Goal: Communication & Community: Answer question/provide support

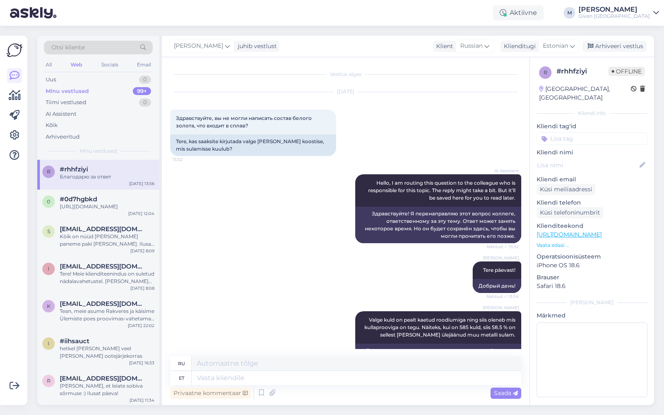
scroll to position [595, 0]
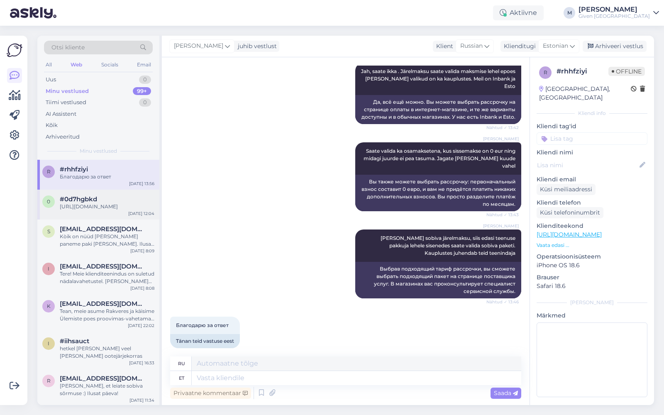
click at [88, 207] on div "[URL][DOMAIN_NAME]" at bounding box center [107, 206] width 95 height 7
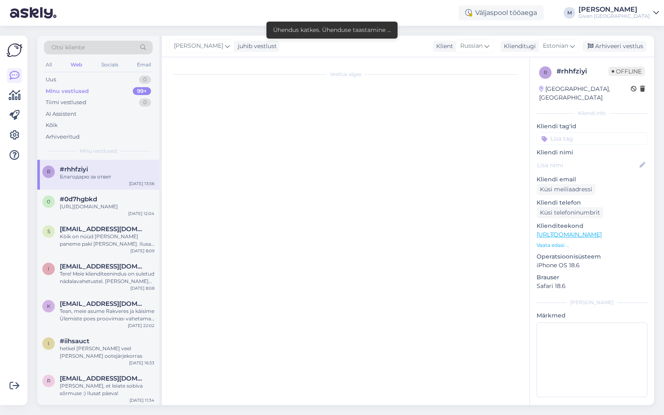
click at [104, 175] on div "Благодарю за ответ" at bounding box center [107, 176] width 95 height 7
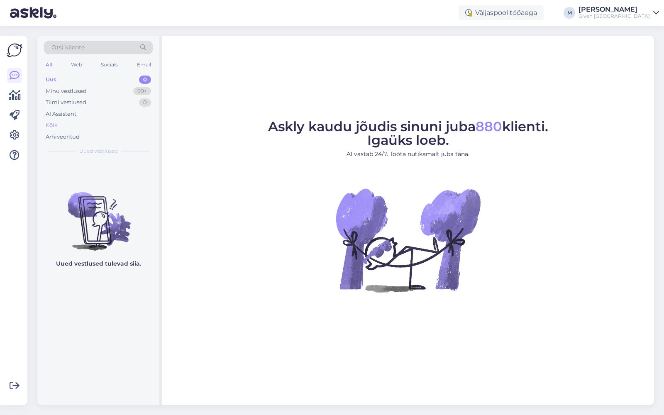
click at [47, 122] on div "Kõik" at bounding box center [52, 125] width 12 height 8
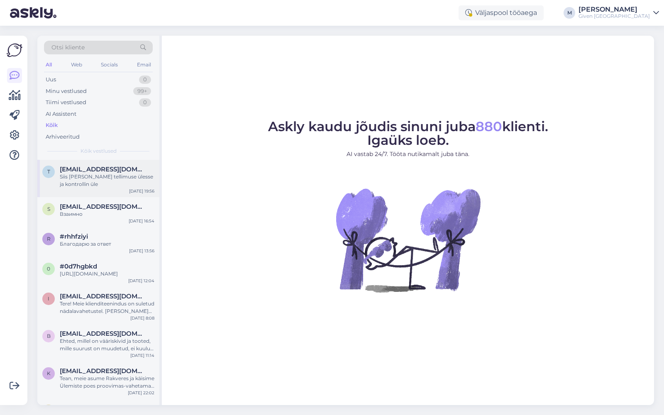
click at [88, 177] on div "Siis leian teie tellimuse ülesse ja kontrollin üle" at bounding box center [107, 180] width 95 height 15
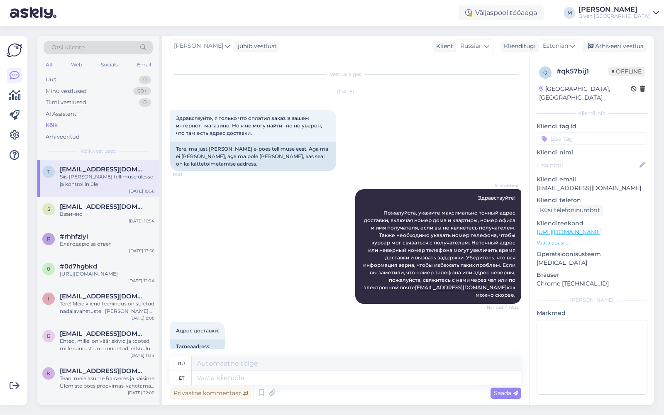
scroll to position [236, 0]
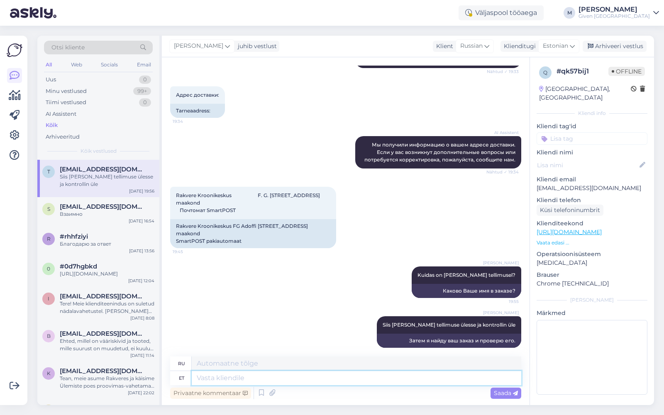
click at [447, 377] on textarea at bounding box center [357, 378] width 330 height 14
type textarea "Teil on"
type textarea "Ты"
type textarea "Teil on v"
type textarea "У вас есть"
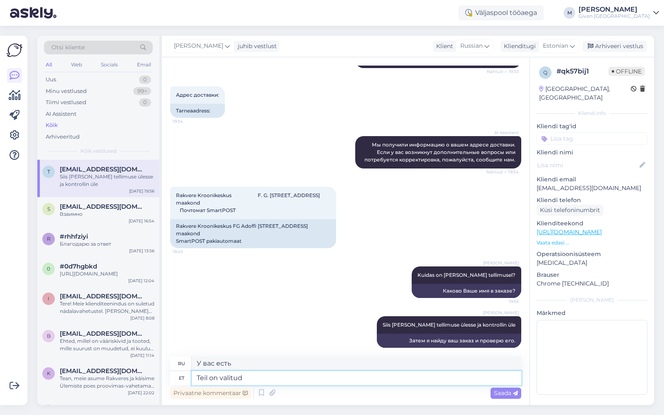
type textarea "Teil on valitud"
type textarea "Вы выбрали"
type textarea "Teil on valitud Rakvere"
type textarea "Вы выбрали Раквере"
type textarea "Teil on valitud Rakvere Kroonikeskus"
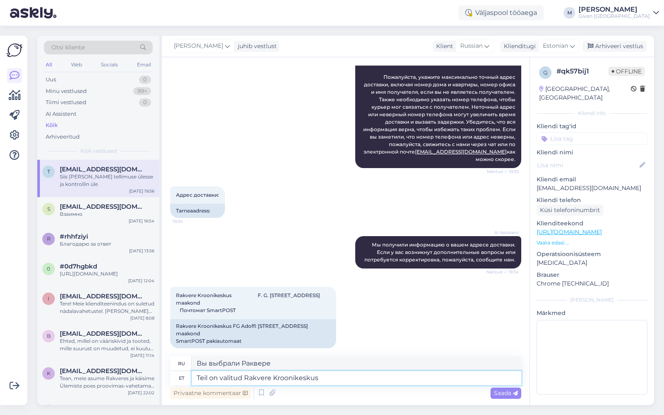
type textarea "Вы выбрали Раквереский королевский центр"
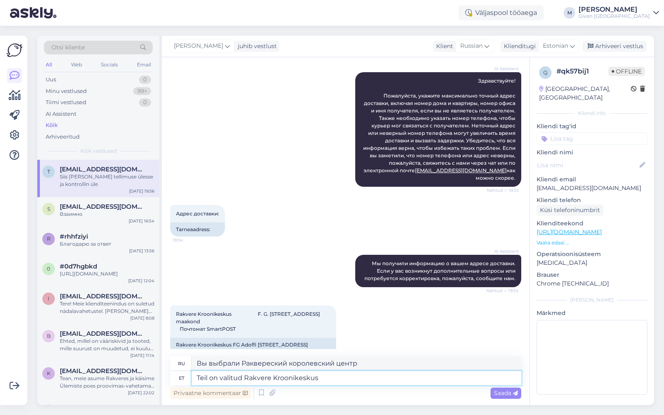
scroll to position [235, 0]
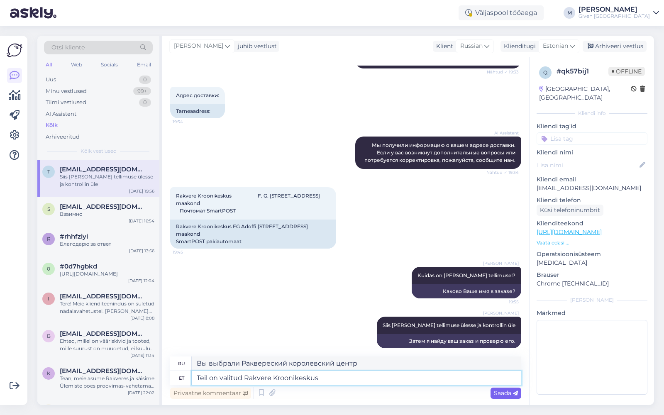
type textarea "Teil on valitud Rakvere Kroonikeskus"
click at [503, 389] on div "Saada" at bounding box center [506, 393] width 31 height 11
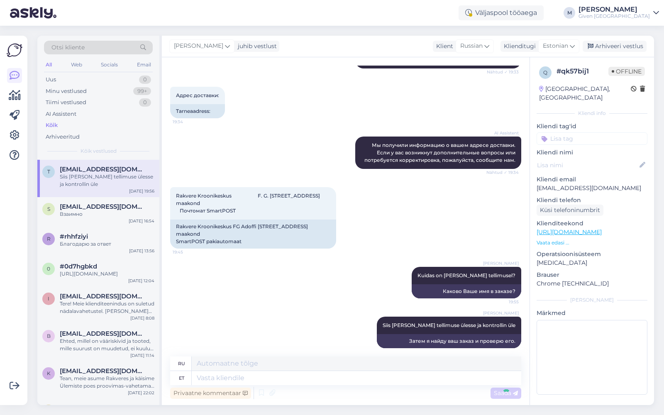
scroll to position [286, 0]
